Goal: Browse casually

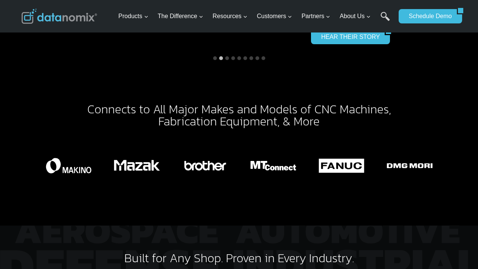
scroll to position [1272, 0]
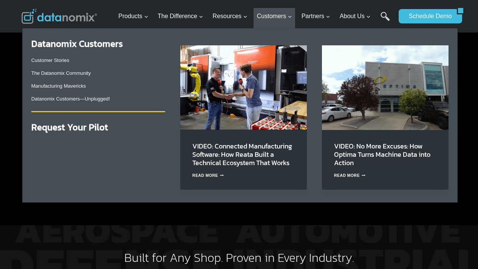
click at [218, 99] on img "Primary Navigation" at bounding box center [243, 87] width 127 height 84
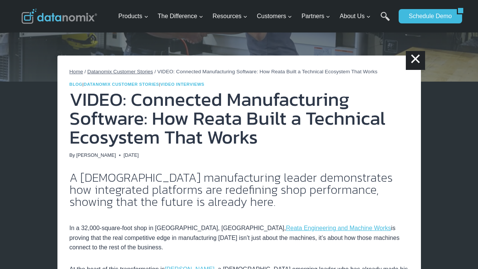
scroll to position [73, 0]
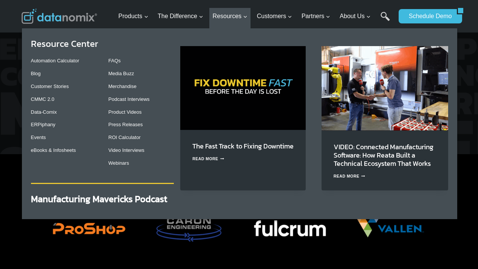
scroll to position [1584, 0]
